Goal: Find specific page/section: Locate item on page

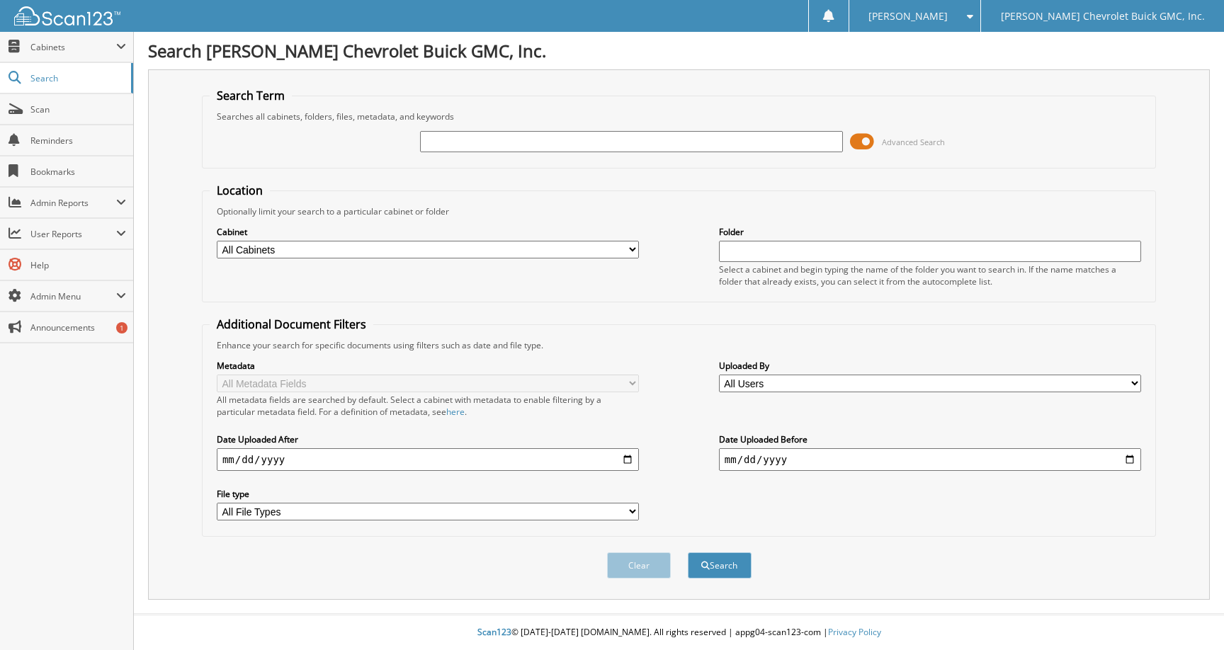
click at [453, 136] on input "text" at bounding box center [631, 141] width 422 height 21
type input "P5880"
click at [688, 552] on button "Search" at bounding box center [720, 565] width 64 height 26
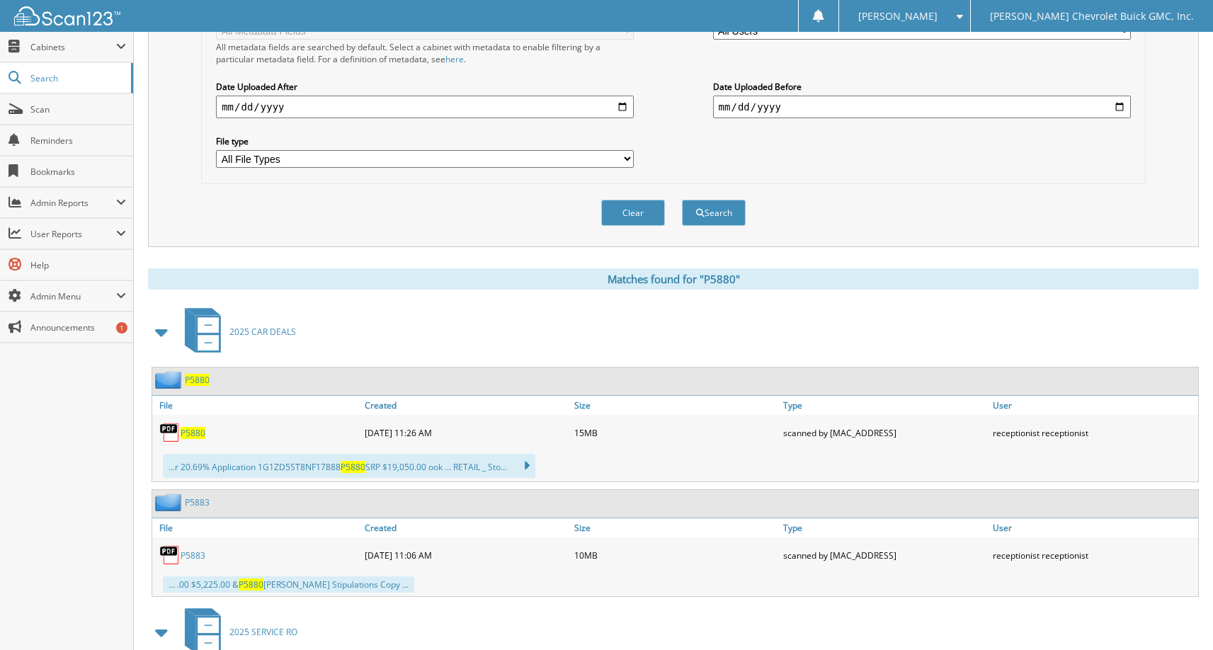
scroll to position [355, 0]
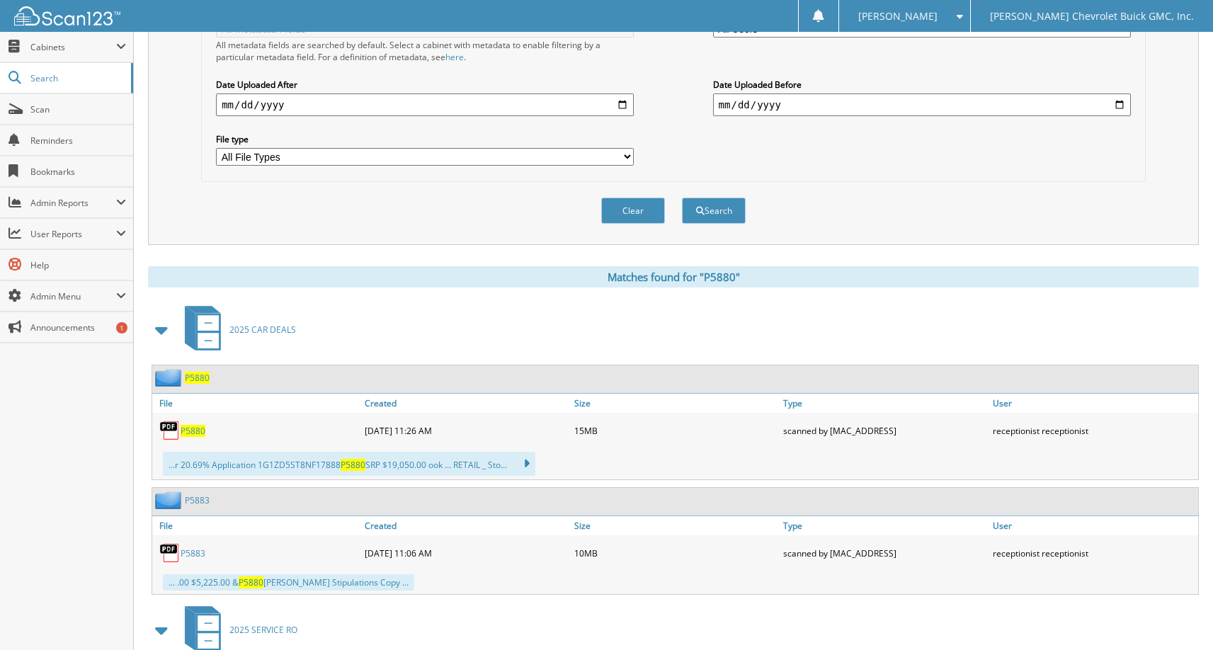
click at [195, 429] on span "P5880" at bounding box center [193, 431] width 25 height 12
